Goal: Task Accomplishment & Management: Complete application form

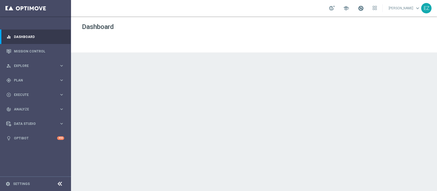
click at [364, 8] on span at bounding box center [361, 8] width 6 height 6
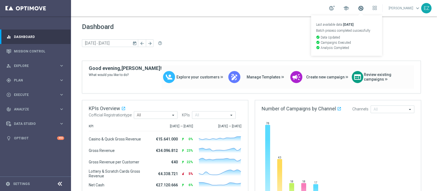
click at [364, 8] on span at bounding box center [361, 8] width 6 height 6
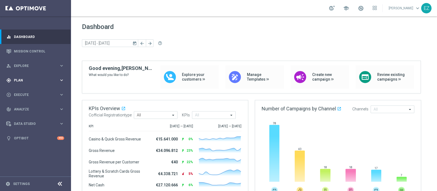
click at [24, 79] on span "Plan" at bounding box center [36, 80] width 45 height 3
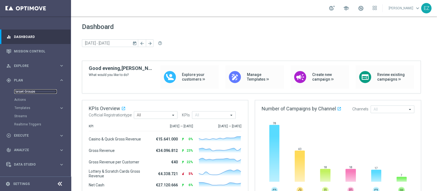
click at [21, 90] on link "Target Groups" at bounding box center [35, 91] width 43 height 4
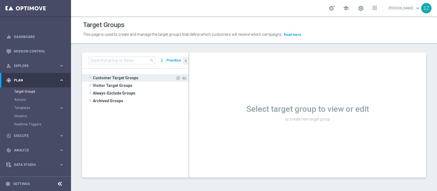
click at [109, 80] on span "Customer Target Groups" at bounding box center [134, 78] width 83 height 8
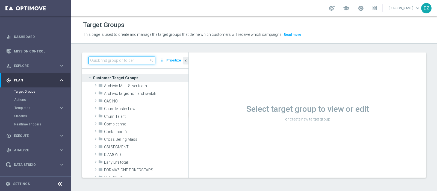
click at [132, 59] on input at bounding box center [122, 61] width 67 height 8
paste input "07.10 Active Lottery non aderenti promo settembre_marginalità>0"
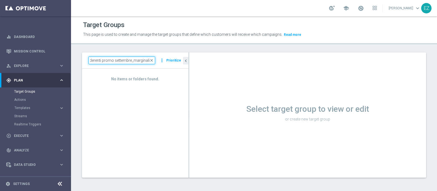
scroll to position [0, 42]
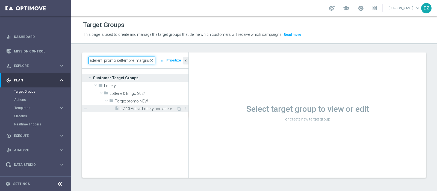
type input "07.10 Active Lottery non aderenti promo settembre_marginalit"
click at [139, 111] on div "insert_drive_file 07.10 Active Lottery non aderenti promo settembre_marginalità…" at bounding box center [146, 109] width 62 height 8
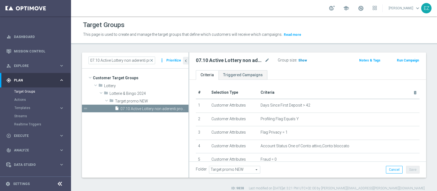
click at [303, 60] on span "Show" at bounding box center [302, 60] width 9 height 4
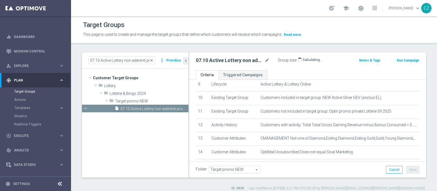
scroll to position [136, 0]
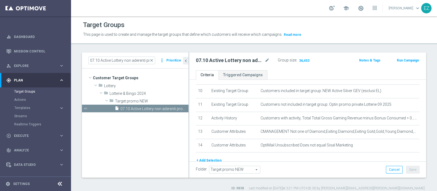
click at [399, 58] on button "Run Campaign" at bounding box center [408, 60] width 23 height 6
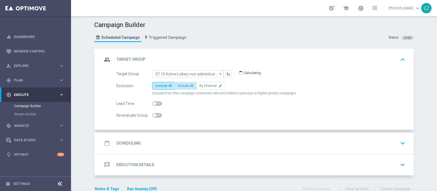
click at [175, 85] on label "Include All" at bounding box center [186, 86] width 22 height 8
click at [178, 85] on input "Include All" at bounding box center [180, 87] width 4 height 4
radio input "true"
click at [152, 146] on div "date_range Scheduling keyboard_arrow_down" at bounding box center [254, 143] width 305 height 10
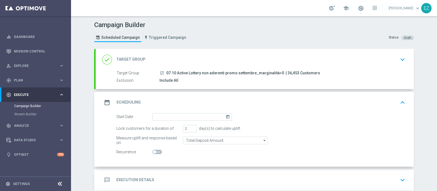
click at [226, 116] on icon "today" at bounding box center [229, 116] width 6 height 6
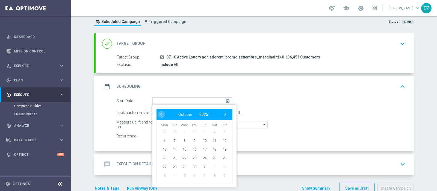
scroll to position [23, 0]
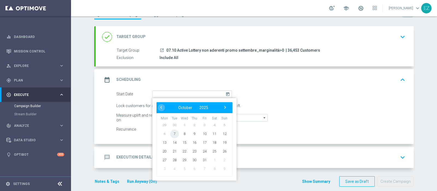
click at [172, 133] on span "7" at bounding box center [174, 133] width 9 height 9
type input "07 Oct 2025"
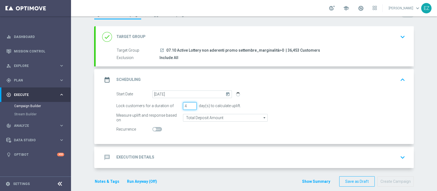
click at [190, 103] on input "4" at bounding box center [190, 106] width 14 height 8
click at [190, 103] on input "5" at bounding box center [190, 106] width 14 height 8
click at [190, 103] on input "6" at bounding box center [190, 106] width 14 height 8
type input "7"
click at [190, 103] on input "7" at bounding box center [190, 106] width 14 height 8
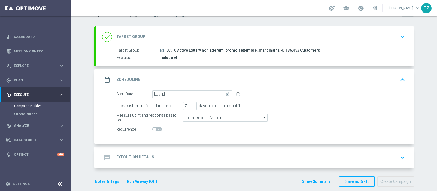
click at [120, 155] on h2 "Execution Details" at bounding box center [135, 157] width 38 height 5
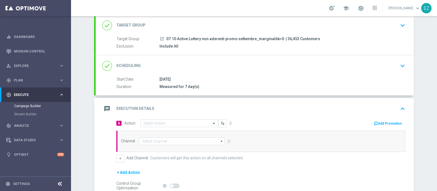
scroll to position [45, 0]
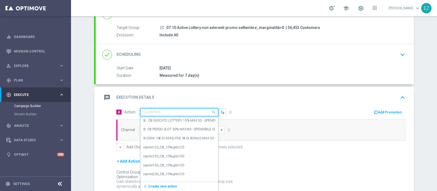
click at [174, 113] on input "text" at bounding box center [174, 112] width 61 height 5
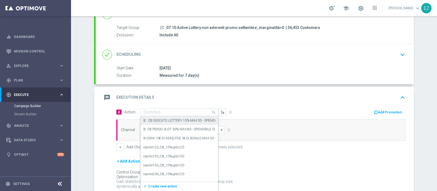
click at [163, 110] on input "text" at bounding box center [174, 112] width 61 height 5
paste input "Doppia promo Non aderenti_DEP + Optin bonus"
type input "Doppia promo Non aderenti_DEP + Optin bonus"
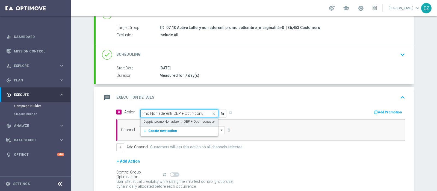
click at [161, 124] on div "Doppia promo Non aderenti_DEP + Optin bonus edit" at bounding box center [180, 121] width 72 height 9
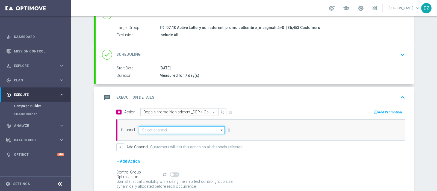
click at [156, 127] on input at bounding box center [182, 130] width 86 height 8
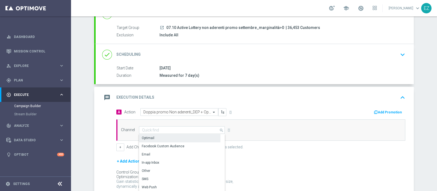
click at [146, 136] on div "Optimail" at bounding box center [148, 138] width 13 height 5
type input "Optimail"
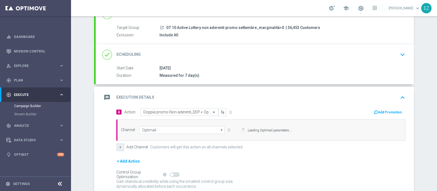
click at [120, 134] on div "Channel Optimail Optimail arrow_drop_down Show Selected 0 of 20 Optimail" at bounding box center [260, 130] width 286 height 8
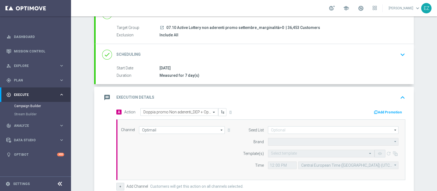
type input "Sisal Marketing"
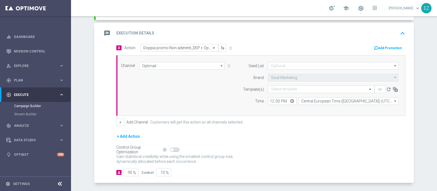
scroll to position [114, 0]
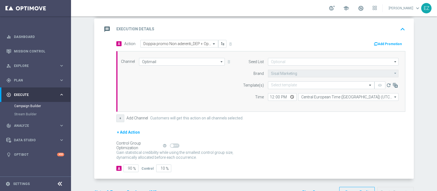
click at [118, 116] on button "+" at bounding box center [120, 119] width 8 height 8
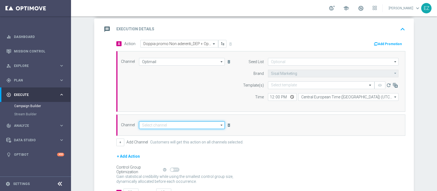
click at [148, 122] on input at bounding box center [182, 125] width 86 height 8
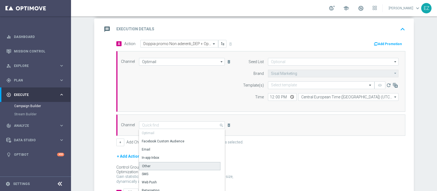
click at [148, 163] on div "Other" at bounding box center [179, 166] width 81 height 8
type input "Other"
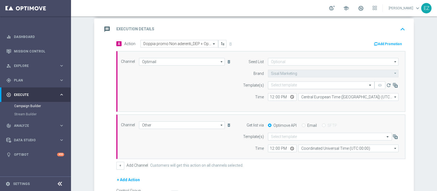
click at [278, 83] on input "text" at bounding box center [316, 85] width 90 height 5
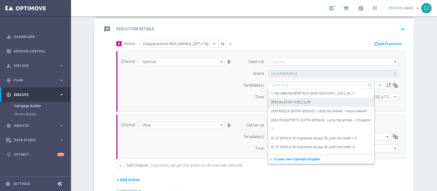
click at [283, 86] on input "text" at bounding box center [316, 85] width 90 height 5
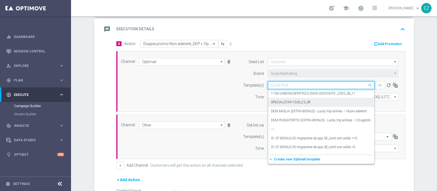
paste input "0710 DOPPIOBONUS NA"
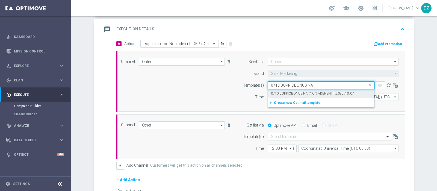
click at [309, 91] on label "0710 DOPPIOBONUS NA (NON ADERENTI)_2025_10_07" at bounding box center [312, 93] width 83 height 5
type input "0710 DOPPIOBONUS NA"
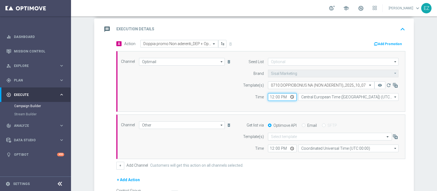
click at [268, 99] on input "12:00" at bounding box center [282, 97] width 29 height 8
type input "17:00"
click at [302, 125] on input "Email" at bounding box center [304, 126] width 4 height 4
radio input "true"
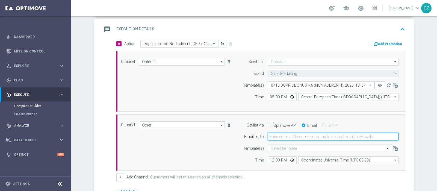
click at [282, 138] on input "email" at bounding box center [333, 137] width 131 height 8
type input "elena.zarbin@sisal.it"
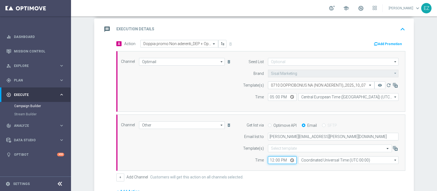
click at [268, 160] on input "12:00" at bounding box center [282, 160] width 29 height 8
click at [268, 159] on input "17:00" at bounding box center [282, 160] width 29 height 8
type input "16:30"
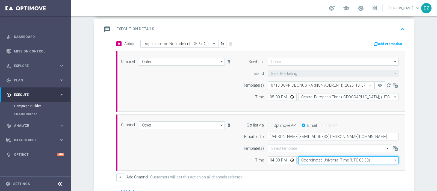
click at [318, 160] on input "Coordinated Universal Time (UTC 00:00)" at bounding box center [348, 160] width 100 height 8
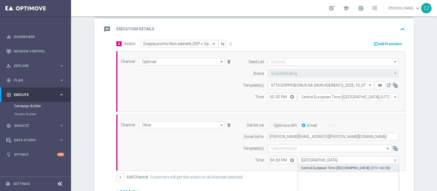
click at [321, 164] on div "Central European Time (Berlin) (UTC +02:00)" at bounding box center [348, 168] width 101 height 8
type input "Central European Time (Berlin) (UTC +02:00)"
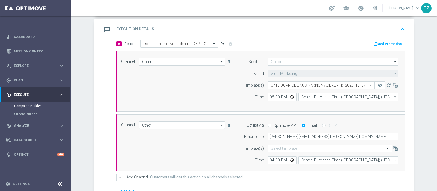
scroll to position [189, 0]
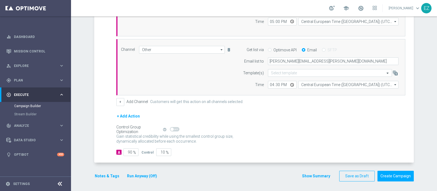
click at [103, 173] on button "Notes & Tags" at bounding box center [107, 176] width 26 height 7
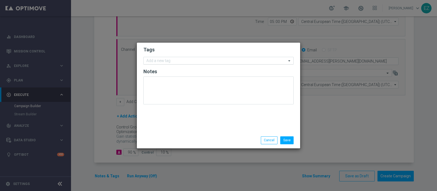
click at [171, 61] on input "text" at bounding box center [217, 61] width 140 height 5
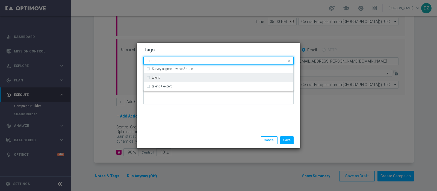
click at [156, 75] on div "talent" at bounding box center [219, 77] width 144 height 9
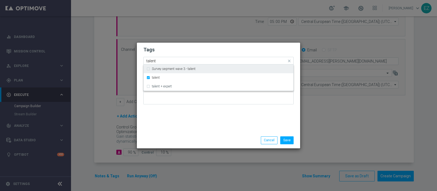
click at [151, 61] on input "talent" at bounding box center [217, 61] width 140 height 5
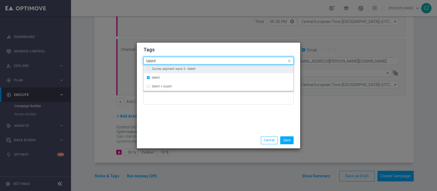
click at [151, 61] on input "talent" at bounding box center [217, 61] width 140 height 5
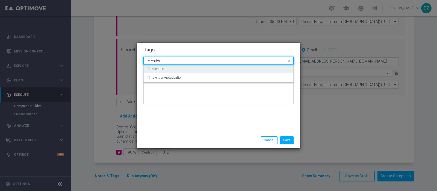
click at [156, 69] on label "retention" at bounding box center [158, 68] width 12 height 3
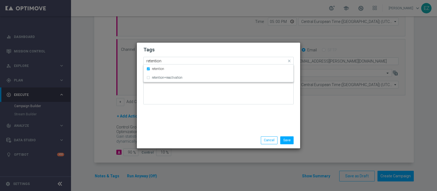
click at [153, 60] on input "retention" at bounding box center [217, 61] width 140 height 5
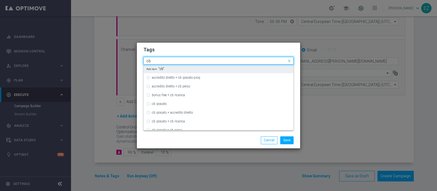
type input "c"
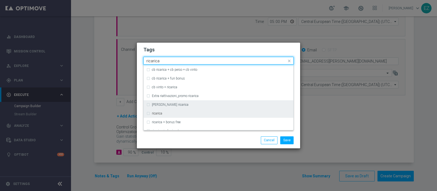
scroll to position [139, 0]
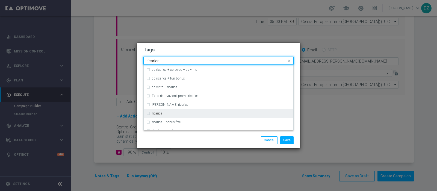
click at [158, 113] on label "ricarica" at bounding box center [157, 113] width 10 height 3
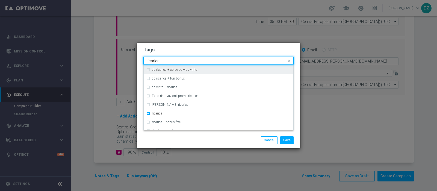
click at [154, 62] on input "ricarica" at bounding box center [217, 61] width 140 height 5
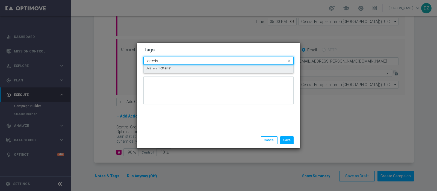
scroll to position [0, 0]
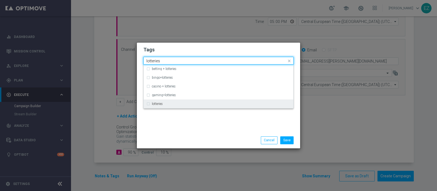
click at [158, 106] on div "lotteries" at bounding box center [219, 103] width 144 height 9
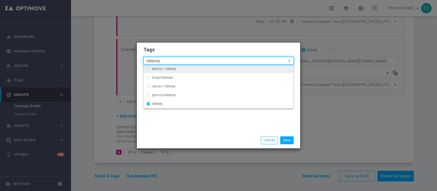
click at [153, 59] on input "lotteries" at bounding box center [217, 61] width 140 height 5
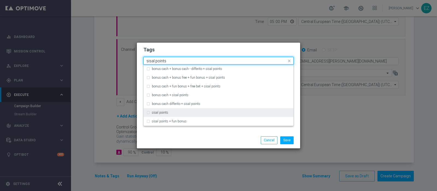
click at [160, 113] on label "sisal points" at bounding box center [160, 112] width 16 height 3
type input "sisal points"
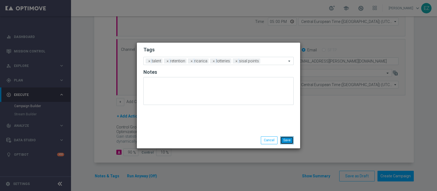
click at [288, 140] on button "Save" at bounding box center [286, 140] width 13 height 8
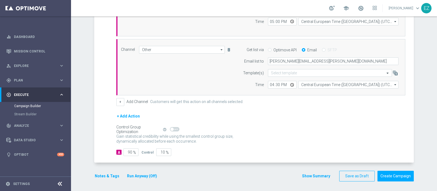
click at [312, 176] on button "Show Summary" at bounding box center [316, 176] width 29 height 6
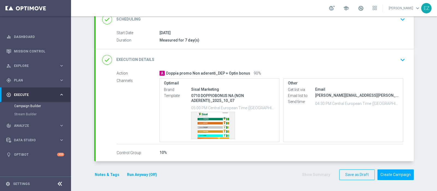
scroll to position [80, 0]
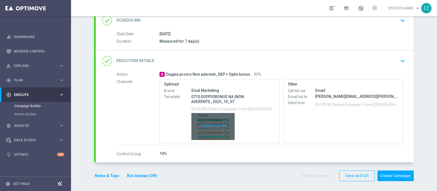
click at [214, 130] on div "Template preview" at bounding box center [213, 126] width 43 height 27
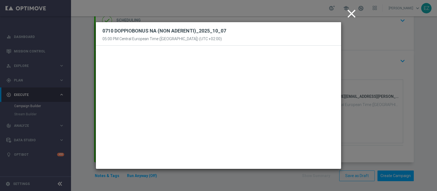
click at [351, 17] on icon "close" at bounding box center [352, 14] width 14 height 14
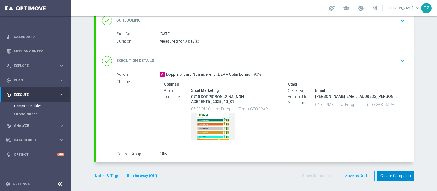
click at [401, 176] on button "Create Campaign" at bounding box center [396, 176] width 36 height 11
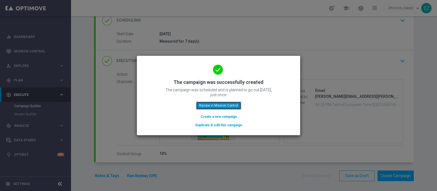
click at [230, 104] on button "Review in Mission Control" at bounding box center [218, 106] width 45 height 8
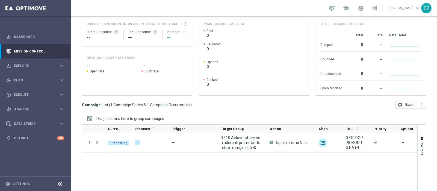
scroll to position [70, 0]
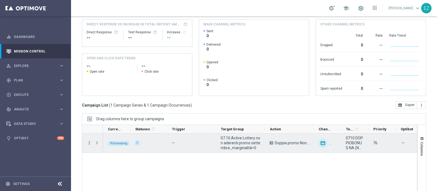
click at [91, 141] on icon "more_vert" at bounding box center [89, 142] width 5 height 5
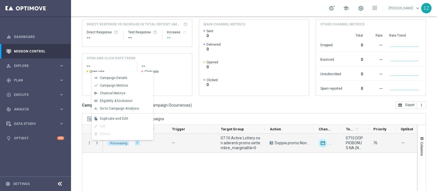
click at [293, 123] on div "Drag columns here to group campaigns" at bounding box center [254, 118] width 344 height 11
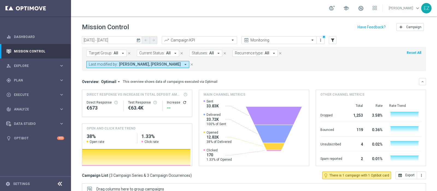
click at [140, 39] on icon "today" at bounding box center [138, 40] width 5 height 5
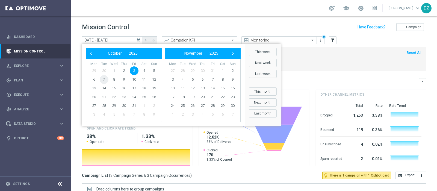
click at [104, 79] on span "7" at bounding box center [104, 79] width 9 height 9
type input "[DATE] - [DATE]"
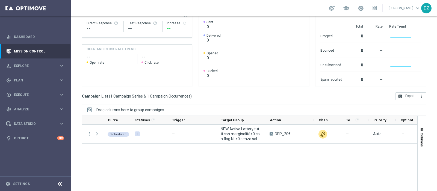
scroll to position [82, 0]
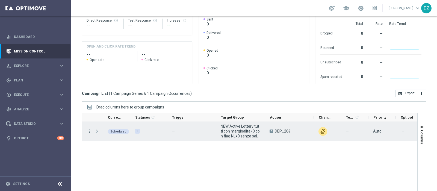
click at [90, 129] on icon "more_vert" at bounding box center [89, 131] width 5 height 5
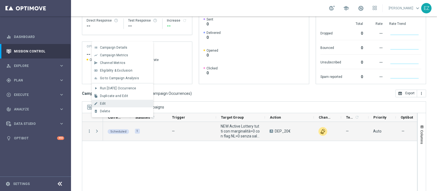
click at [103, 106] on div "edit Edit" at bounding box center [123, 104] width 62 height 8
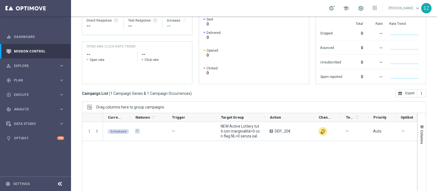
scroll to position [0, 0]
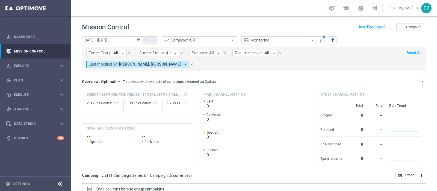
click at [137, 41] on icon "today" at bounding box center [138, 40] width 5 height 5
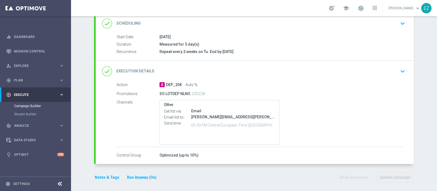
scroll to position [78, 0]
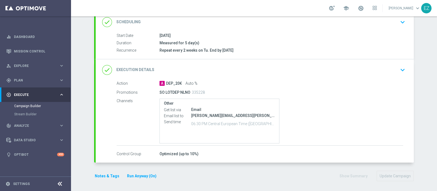
click at [159, 68] on div "done Execution Details keyboard_arrow_down" at bounding box center [254, 70] width 305 height 10
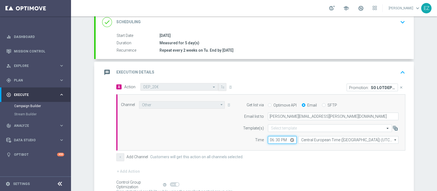
click at [270, 141] on input "18:30" at bounding box center [282, 140] width 29 height 8
type input "16:30"
click at [297, 163] on form "A Action Select action DEP_20€ delete_forever Promotion: SO LOTDEP NLNO close C…" at bounding box center [260, 147] width 289 height 128
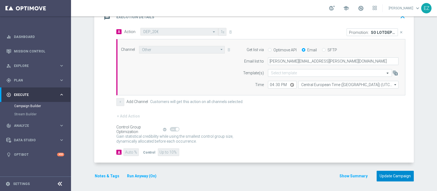
click at [405, 174] on button "Update Campaign" at bounding box center [395, 176] width 37 height 11
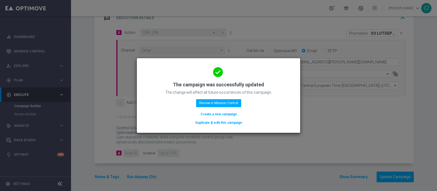
scroll to position [133, 0]
click at [213, 104] on button "Review in Mission Control" at bounding box center [218, 103] width 45 height 8
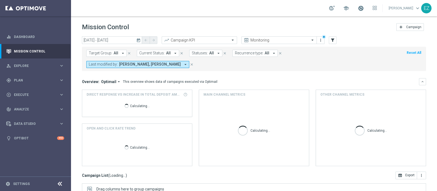
click at [364, 9] on span at bounding box center [361, 8] width 6 height 6
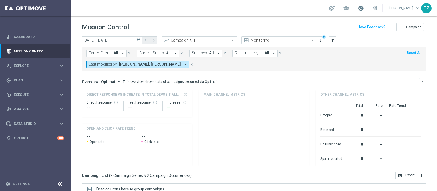
click at [364, 9] on span at bounding box center [361, 8] width 6 height 6
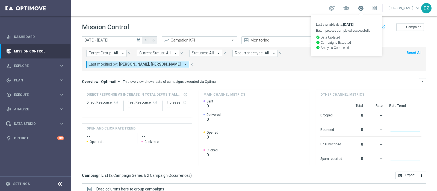
click at [364, 9] on span at bounding box center [361, 8] width 6 height 6
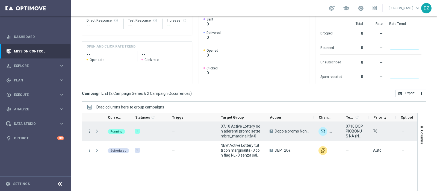
click at [90, 129] on icon "more_vert" at bounding box center [89, 131] width 5 height 5
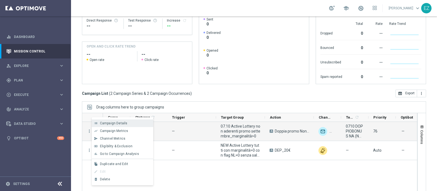
click at [126, 122] on span "Campaign Details" at bounding box center [114, 123] width 28 height 4
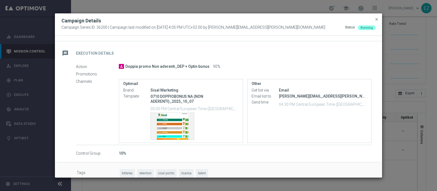
scroll to position [40, 0]
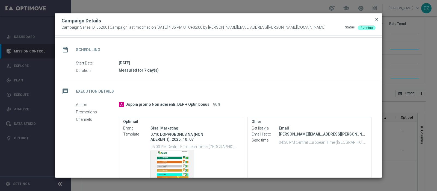
click at [376, 19] on span "close" at bounding box center [377, 19] width 4 height 4
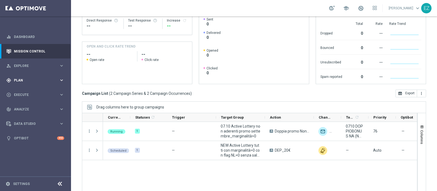
click at [22, 79] on span "Plan" at bounding box center [36, 80] width 45 height 3
click at [22, 92] on link "Target Groups" at bounding box center [35, 91] width 43 height 4
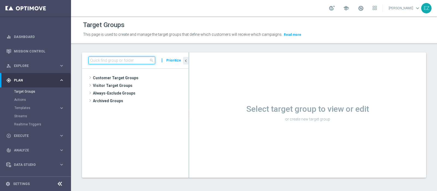
click at [111, 57] on input at bounding box center [122, 61] width 67 height 8
paste input "NO SALDO LOTT MASTER LOW FLAG NL"
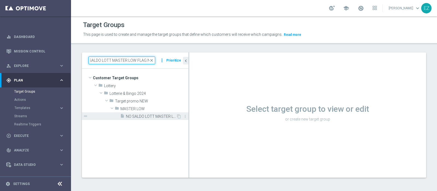
type input "NO SALDO LOTT MASTER LOW FLAG NL"
click at [132, 118] on span "NO SALDO LOTT MASTER LOW FLAG NL" at bounding box center [151, 116] width 50 height 5
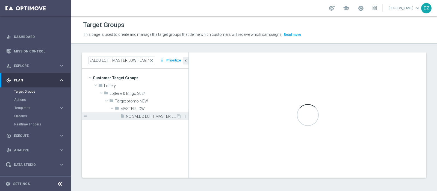
scroll to position [0, 0]
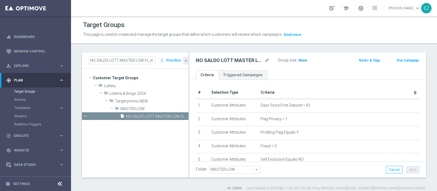
click at [301, 59] on span "Show" at bounding box center [302, 60] width 9 height 4
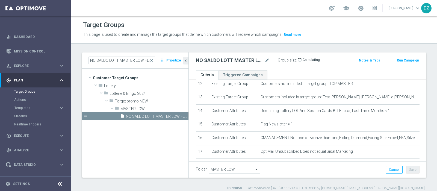
scroll to position [197, 0]
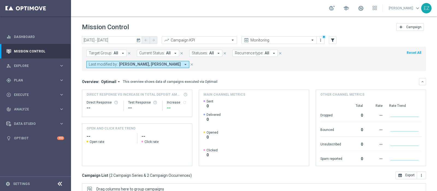
scroll to position [82, 0]
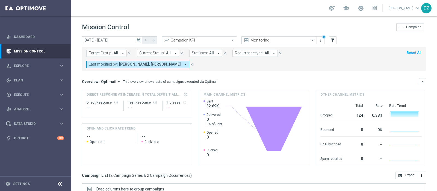
scroll to position [82, 0]
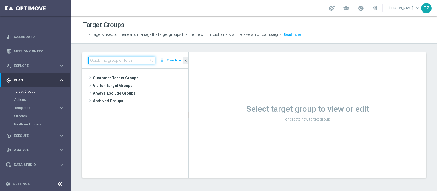
click at [128, 61] on input at bounding box center [122, 61] width 67 height 8
click at [117, 58] on input at bounding box center [122, 61] width 67 height 8
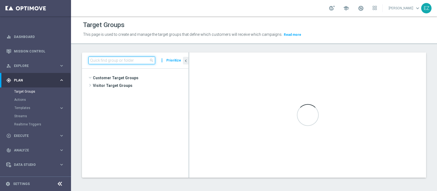
click at [118, 61] on input at bounding box center [122, 61] width 67 height 8
paste input "NO SALDO LOTT MASTER LOW FLAG NL"
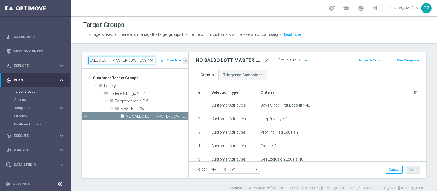
type input "NO SALDO LOTT MASTER LOW FLAG NL"
click at [303, 59] on span "Show" at bounding box center [302, 60] width 9 height 4
click at [405, 62] on button "Run Campaign" at bounding box center [408, 60] width 23 height 6
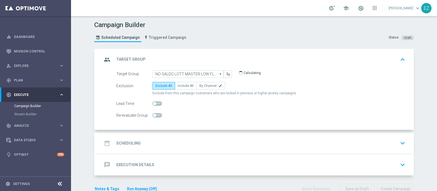
click at [179, 85] on span "Include All" at bounding box center [186, 86] width 16 height 4
click at [179, 85] on input "Include All" at bounding box center [180, 87] width 4 height 4
radio input "true"
click at [147, 135] on div "date_range Scheduling keyboard_arrow_down" at bounding box center [255, 143] width 318 height 21
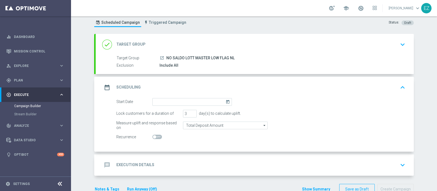
scroll to position [25, 0]
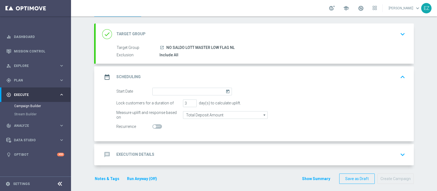
click at [226, 90] on icon "today" at bounding box center [229, 91] width 6 height 6
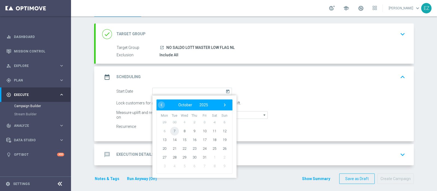
click at [172, 131] on span "7" at bounding box center [174, 131] width 9 height 9
type input "07 Oct 2025"
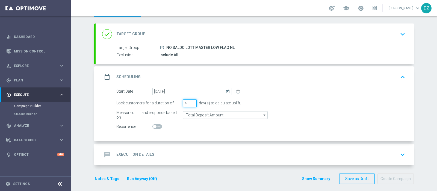
click at [190, 101] on input "4" at bounding box center [190, 103] width 14 height 8
type input "5"
click at [190, 101] on input "5" at bounding box center [190, 103] width 14 height 8
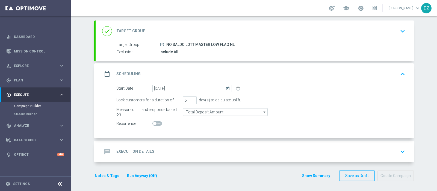
click at [146, 155] on div "message Execution Details" at bounding box center [128, 152] width 52 height 10
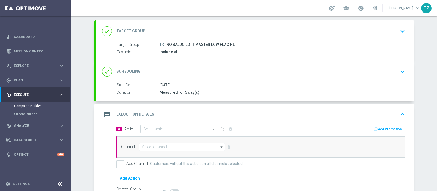
scroll to position [51, 0]
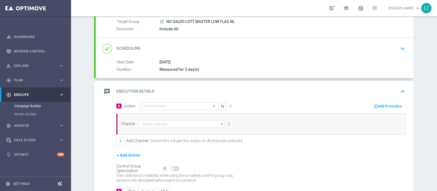
click at [211, 105] on span at bounding box center [214, 106] width 7 height 5
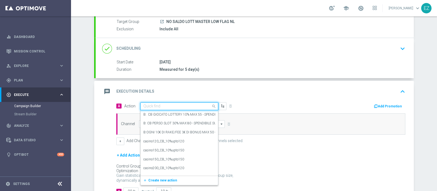
paste input "DEP_50€"
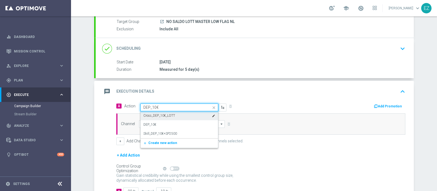
type input "DEP_100€"
click at [153, 125] on label "DEP_100€" at bounding box center [151, 124] width 15 height 5
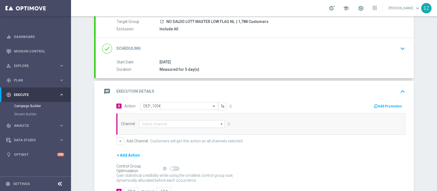
click at [384, 104] on button "Add Promotion" at bounding box center [389, 106] width 30 height 6
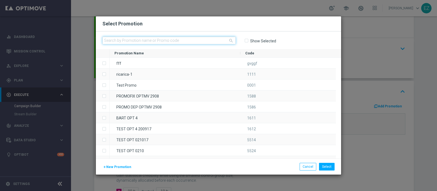
click at [142, 37] on input "text" at bounding box center [169, 41] width 133 height 8
paste input "0710 LOT DEP G"
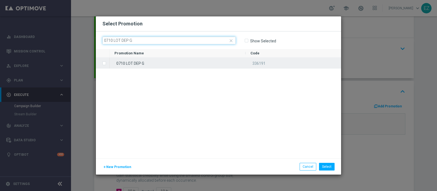
type input "0710 LOT DEP G"
click at [137, 63] on div "0710 LOT DEP G" at bounding box center [178, 63] width 136 height 11
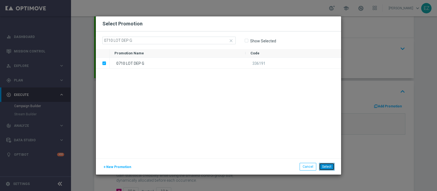
click at [328, 163] on button "Select" at bounding box center [327, 167] width 16 height 8
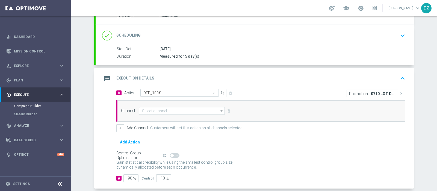
scroll to position [90, 0]
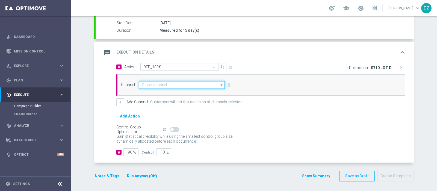
click at [172, 84] on input at bounding box center [182, 85] width 86 height 8
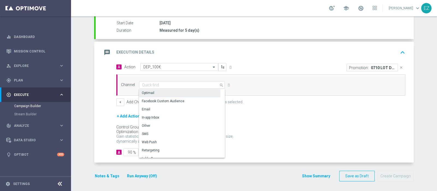
click at [168, 91] on div "Optimail" at bounding box center [179, 93] width 81 height 8
type input "Optimail"
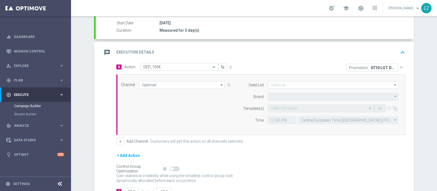
type input "Sisal Marketing"
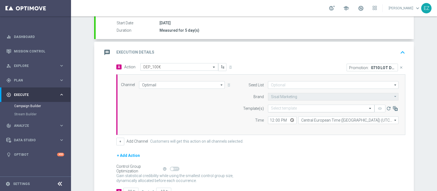
click at [277, 108] on input "text" at bounding box center [316, 108] width 90 height 5
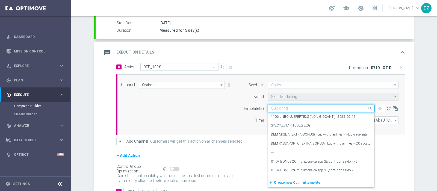
paste input "0710 LOT DEP G"
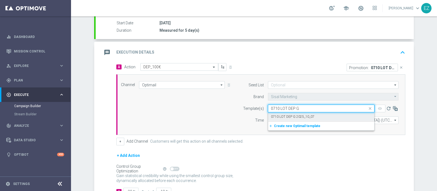
click at [279, 117] on label "0710 LOT DEP G 2025_10_07" at bounding box center [292, 117] width 43 height 5
type input "0710 LOT DEP G"
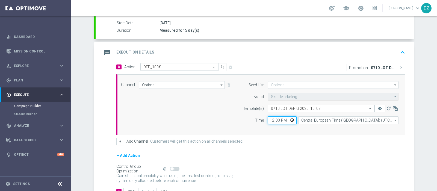
click at [273, 120] on input "12:00" at bounding box center [282, 120] width 29 height 8
click at [268, 121] on input "12:00" at bounding box center [282, 120] width 29 height 8
type input "17:00"
click at [119, 139] on button "+" at bounding box center [120, 142] width 8 height 8
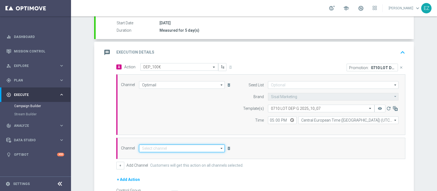
click at [156, 145] on input at bounding box center [182, 149] width 86 height 8
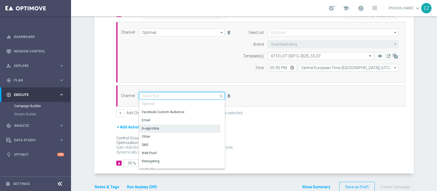
scroll to position [143, 0]
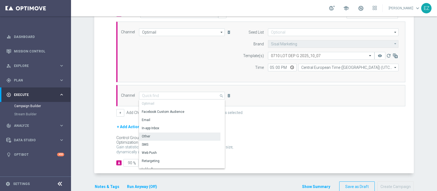
click at [157, 136] on div "Other" at bounding box center [179, 137] width 81 height 8
type input "Other"
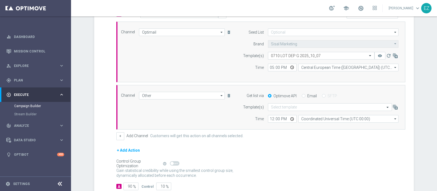
click at [302, 96] on input "Email" at bounding box center [304, 97] width 4 height 4
radio input "true"
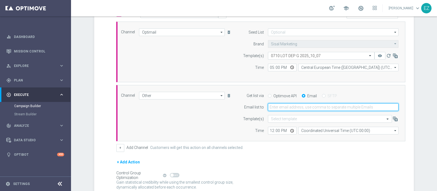
click at [293, 104] on input "email" at bounding box center [333, 107] width 131 height 8
type input "elena.zarbin@sisal.it"
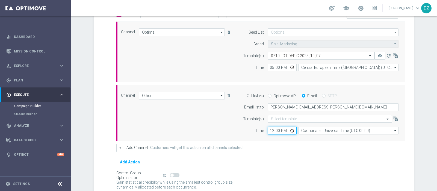
click at [268, 130] on input "12:00" at bounding box center [282, 131] width 29 height 8
type input "17:00"
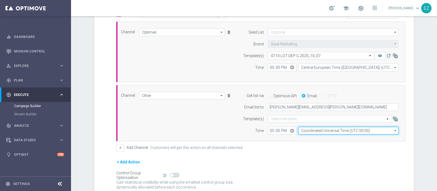
click at [334, 129] on input "Coordinated Universal Time (UTC 00:00)" at bounding box center [348, 131] width 100 height 8
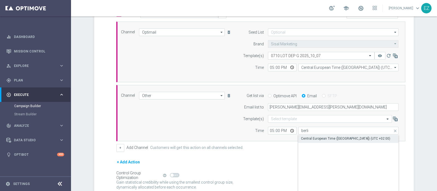
click at [338, 137] on div "Central European Time (Berlin) (UTC +02:00)" at bounding box center [345, 138] width 89 height 5
type input "Central European Time (Berlin) (UTC +02:00)"
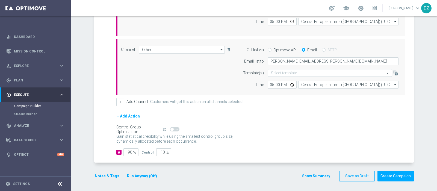
click at [106, 176] on button "Notes & Tags" at bounding box center [107, 176] width 26 height 7
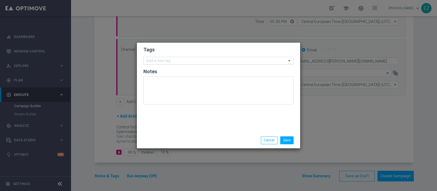
click at [188, 59] on input "text" at bounding box center [217, 61] width 140 height 5
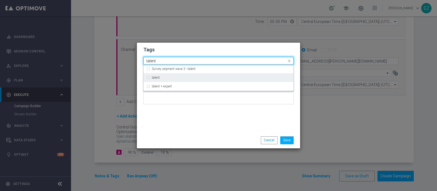
click at [161, 78] on div "talent" at bounding box center [221, 77] width 139 height 3
type input "talent"
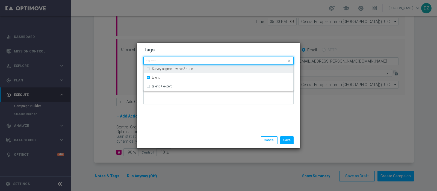
click at [151, 63] on input "talent" at bounding box center [217, 61] width 140 height 5
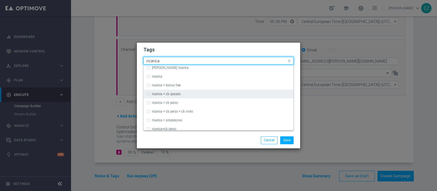
scroll to position [165, 0]
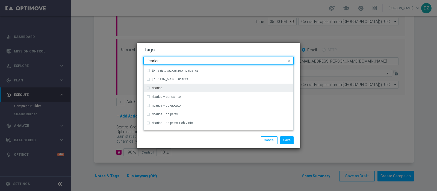
click at [152, 88] on label "ricarica" at bounding box center [157, 87] width 10 height 3
type input "ricarica"
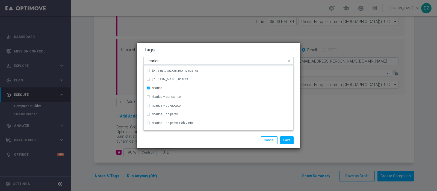
click at [153, 63] on input "ricarica" at bounding box center [217, 61] width 140 height 5
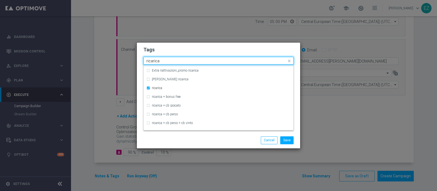
click at [153, 63] on input "ricarica" at bounding box center [217, 61] width 140 height 5
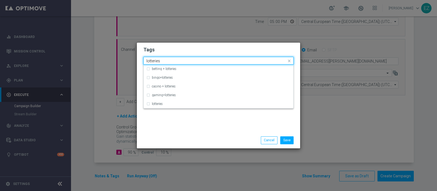
scroll to position [0, 0]
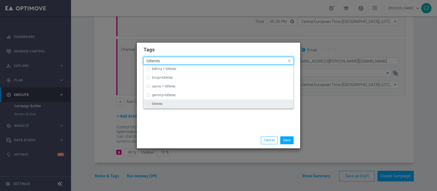
click at [163, 103] on label "lotteries" at bounding box center [157, 103] width 11 height 3
type input "lotteries"
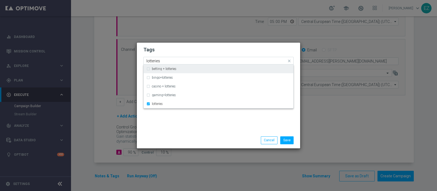
click at [154, 66] on div "betting + lotteries" at bounding box center [219, 69] width 144 height 9
click at [154, 69] on label "betting + lotteries" at bounding box center [164, 68] width 25 height 3
click at [154, 59] on input "lotteries" at bounding box center [217, 61] width 140 height 5
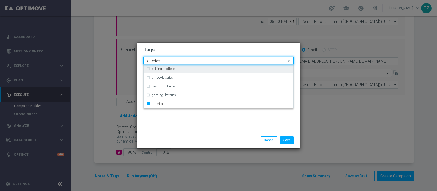
click at [154, 60] on input "lotteries" at bounding box center [217, 61] width 140 height 5
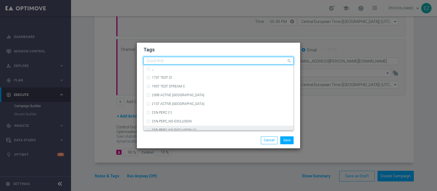
click at [212, 140] on div "Save Cancel" at bounding box center [245, 140] width 106 height 8
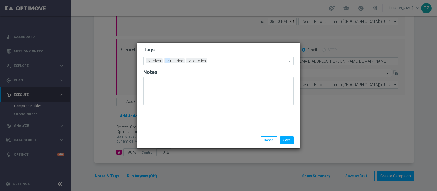
click at [169, 61] on span "×" at bounding box center [167, 60] width 5 height 5
click at [169, 59] on span "×" at bounding box center [167, 60] width 5 height 5
click at [170, 59] on input "text" at bounding box center [226, 61] width 122 height 5
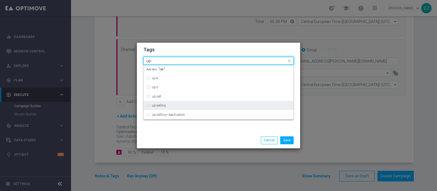
click at [163, 104] on label "up-selling" at bounding box center [159, 105] width 14 height 3
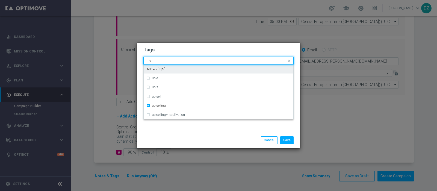
drag, startPoint x: 157, startPoint y: 62, endPoint x: 119, endPoint y: 60, distance: 38.3
click at [119, 60] on modal-container "Tags Quick find × talent × up-selling up- up-e up-s up-sell up-selling up-selli…" at bounding box center [218, 95] width 437 height 191
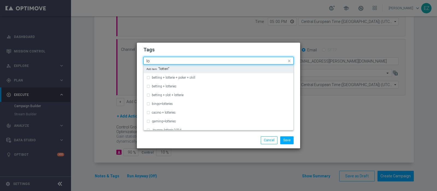
type input "l"
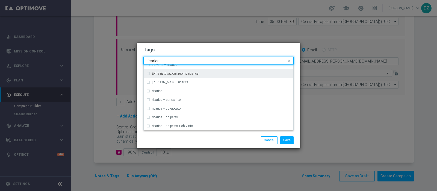
scroll to position [162, 0]
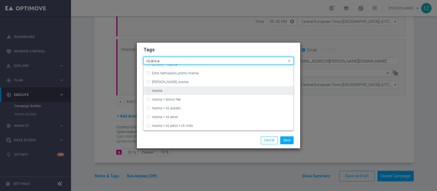
click at [157, 93] on div "ricarica" at bounding box center [219, 90] width 144 height 9
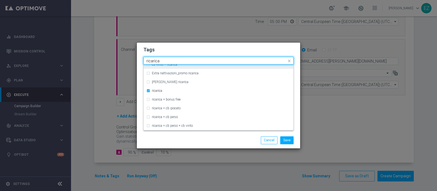
click at [153, 60] on input "ricarica" at bounding box center [217, 61] width 140 height 5
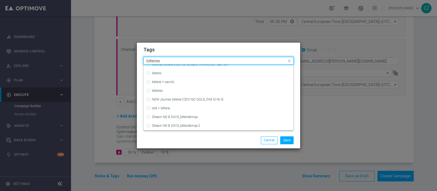
scroll to position [0, 0]
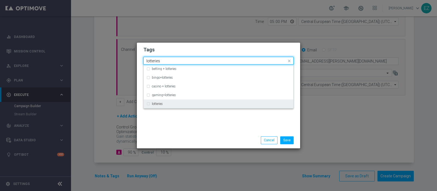
click at [152, 104] on label "lotteries" at bounding box center [157, 103] width 11 height 3
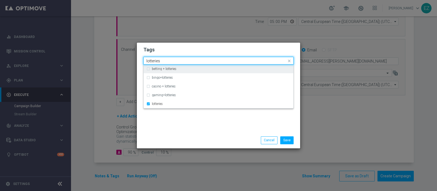
drag, startPoint x: 143, startPoint y: 58, endPoint x: 121, endPoint y: 57, distance: 22.1
click at [121, 57] on modal-container "Tags Quick find × talent × up-selling × ricarica × lotteries lotteries betting …" at bounding box center [218, 95] width 437 height 191
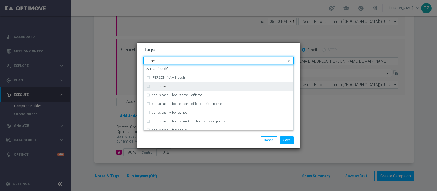
click at [156, 89] on div "bonus cash" at bounding box center [219, 86] width 144 height 9
type input "cash"
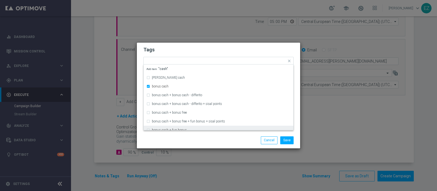
click at [195, 144] on div "Save Cancel" at bounding box center [218, 140] width 163 height 16
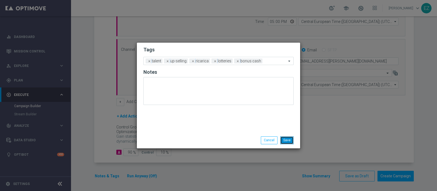
click at [290, 141] on button "Save" at bounding box center [286, 140] width 13 height 8
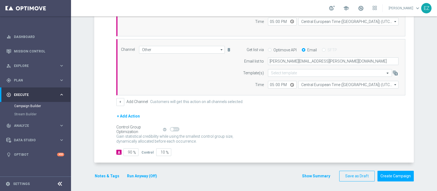
click at [314, 171] on div "Show Summary Save as Draft Create Campaign" at bounding box center [358, 176] width 112 height 11
click at [314, 173] on button "Show Summary" at bounding box center [316, 176] width 29 height 6
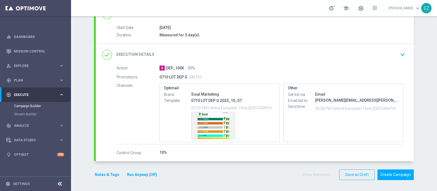
scroll to position [85, 0]
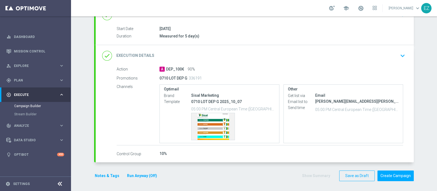
click at [236, 128] on div "Template preview" at bounding box center [233, 126] width 84 height 27
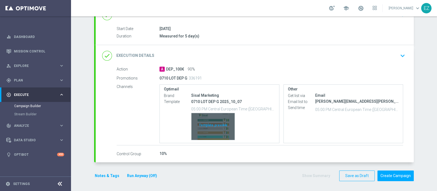
click at [215, 127] on div "Template preview" at bounding box center [213, 126] width 43 height 27
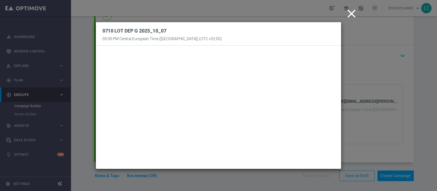
click at [350, 14] on icon "close" at bounding box center [352, 14] width 14 height 14
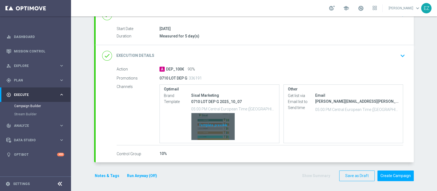
click at [200, 129] on div "Template preview" at bounding box center [213, 126] width 43 height 27
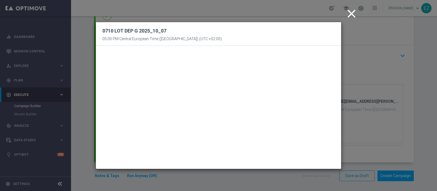
click at [351, 14] on icon "close" at bounding box center [352, 14] width 14 height 14
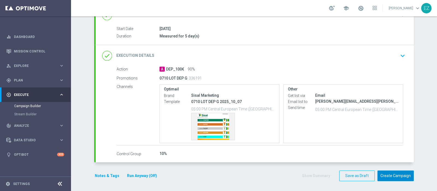
click at [395, 177] on button "Create Campaign" at bounding box center [396, 176] width 36 height 11
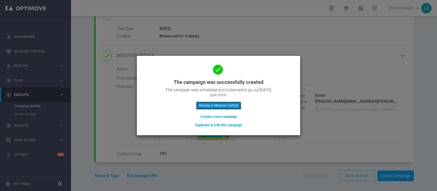
click at [220, 105] on button "Review in Mission Control" at bounding box center [218, 106] width 45 height 8
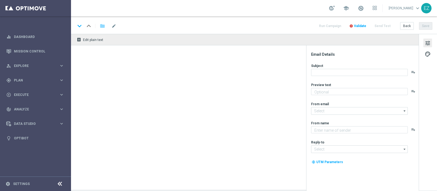
type textarea "Subito 1€ di bonus e poi..."
type textarea "Sisal"
type input "[EMAIL_ADDRESS][DOMAIN_NAME]"
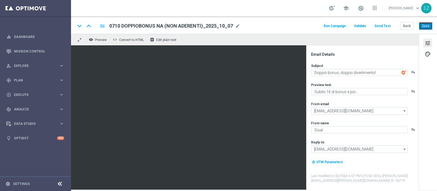
click at [424, 26] on button "Save" at bounding box center [425, 26] width 13 height 8
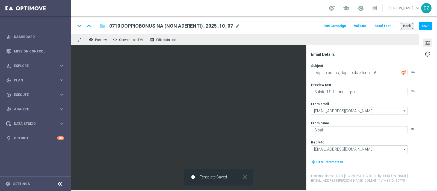
click at [405, 27] on button "Back" at bounding box center [407, 26] width 14 height 8
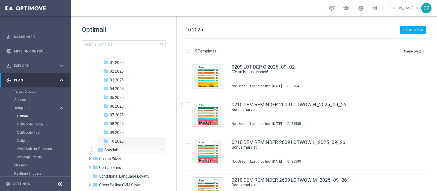
scroll to position [56, 0]
click at [110, 137] on span "10 2025" at bounding box center [117, 139] width 14 height 5
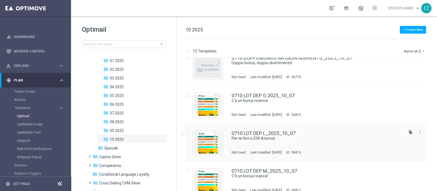
scroll to position [339, 0]
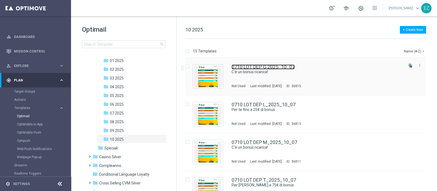
click at [280, 68] on link "0710 LOT DEP G 2025_10_07" at bounding box center [263, 67] width 63 height 5
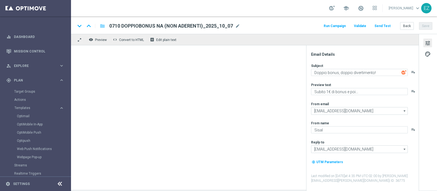
type textarea "C'è un bonus ricarica!"
type textarea "Per te fino a 120€ di bonus"
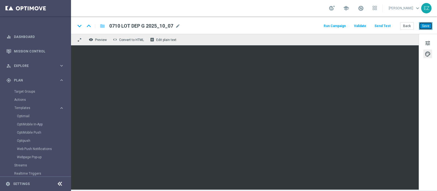
click at [427, 27] on button "Save" at bounding box center [425, 26] width 13 height 8
